Goal: Transaction & Acquisition: Subscribe to service/newsletter

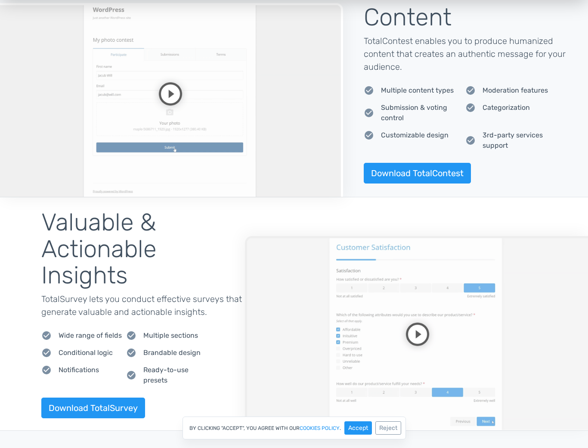
scroll to position [633, 0]
click at [169, 93] on video at bounding box center [171, 100] width 343 height 194
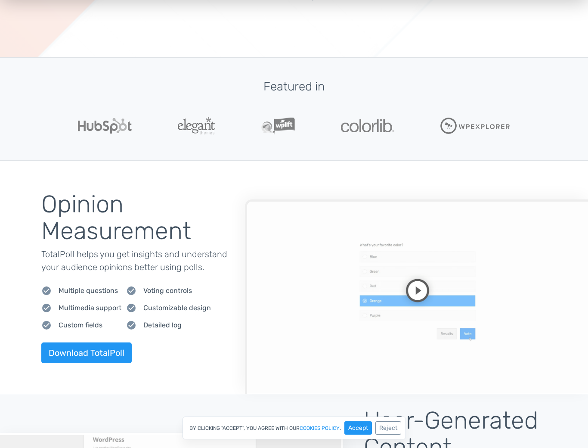
scroll to position [0, 0]
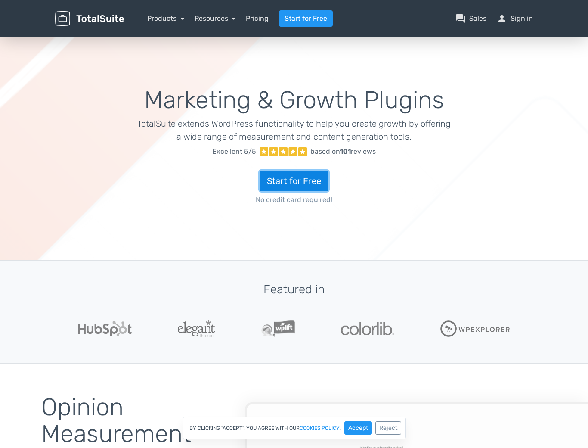
click at [291, 179] on link "Start for Free" at bounding box center [294, 180] width 69 height 21
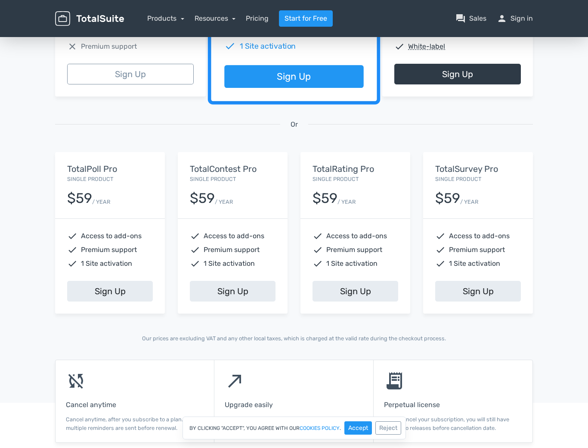
scroll to position [242, 0]
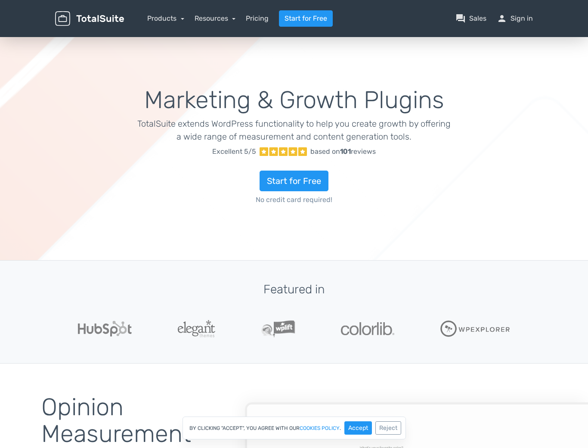
click at [146, 78] on div "Marketing & Growth Plugins TotalSuite extends WordPress functionality to help y…" at bounding box center [294, 147] width 355 height 163
